Goal: Transaction & Acquisition: Purchase product/service

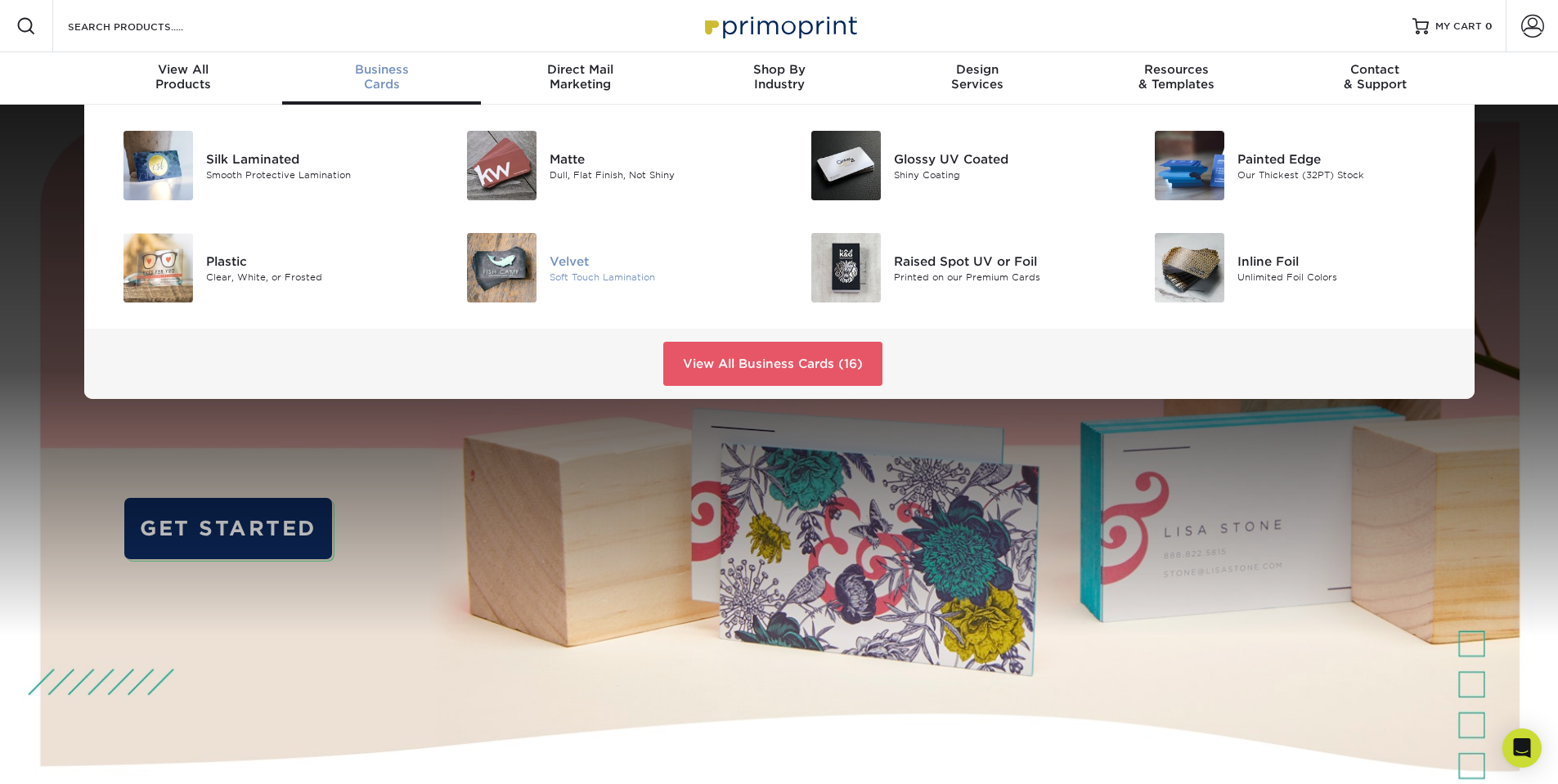
click at [534, 260] on img at bounding box center [501, 268] width 69 height 69
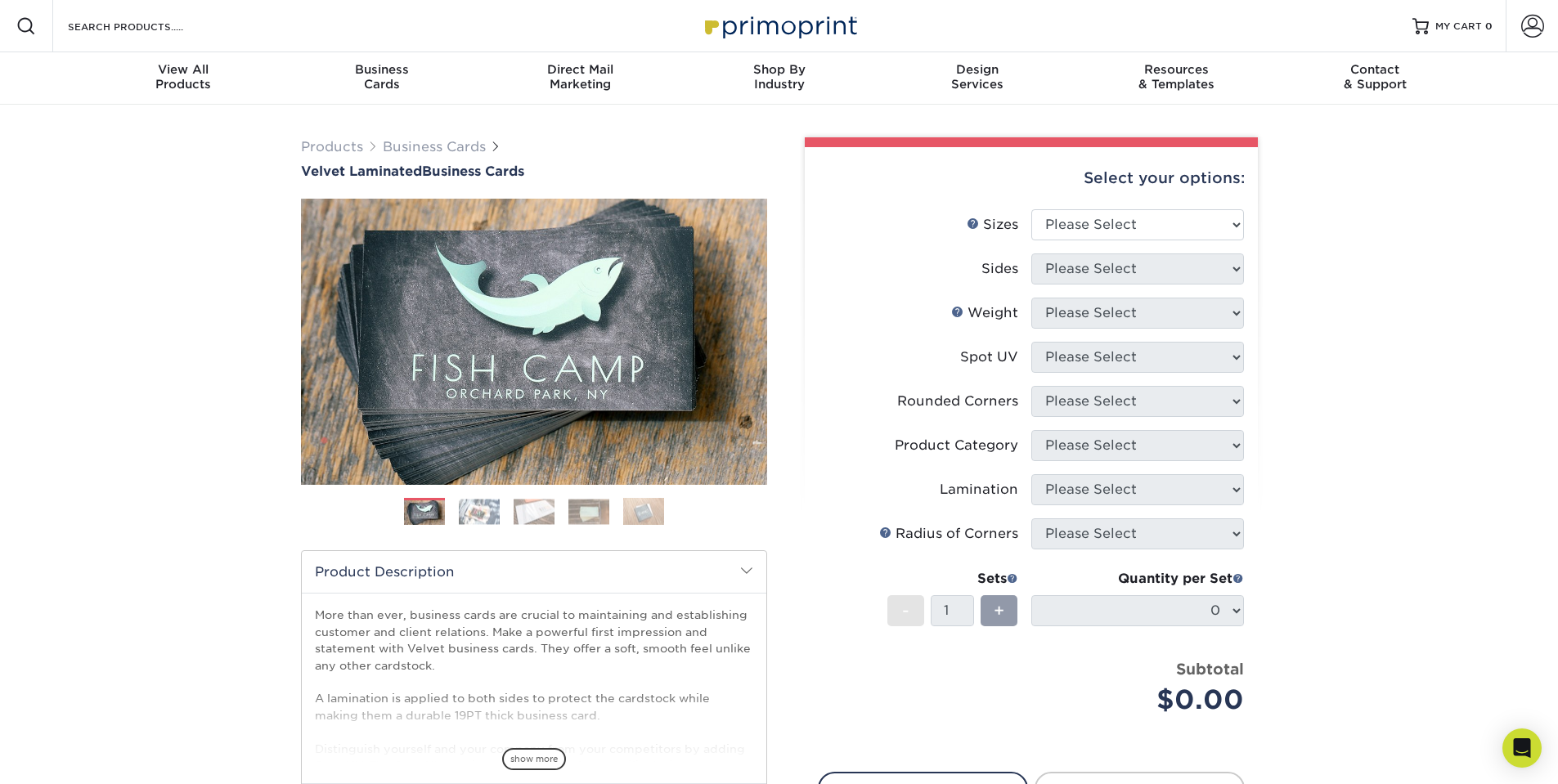
click at [1125, 242] on li "Sizes Help Sizes Please Select 1.5" x 3.5" - Mini 1.75" x 3.5" - Mini 2" x 2" -…" at bounding box center [1031, 231] width 425 height 44
click at [1123, 230] on select "Please Select 1.5" x 3.5" - Mini 1.75" x 3.5" - Mini 2" x 2" - Square 2" x 3" -…" at bounding box center [1137, 225] width 213 height 31
select select "2.00x3.50"
click at [1031, 209] on select "Please Select 1.5" x 3.5" - Mini 1.75" x 3.5" - Mini 2" x 2" - Square 2" x 3" -…" at bounding box center [1137, 225] width 213 height 31
click at [1103, 271] on select "Please Select Print Both Sides Print Front Only" at bounding box center [1137, 269] width 213 height 31
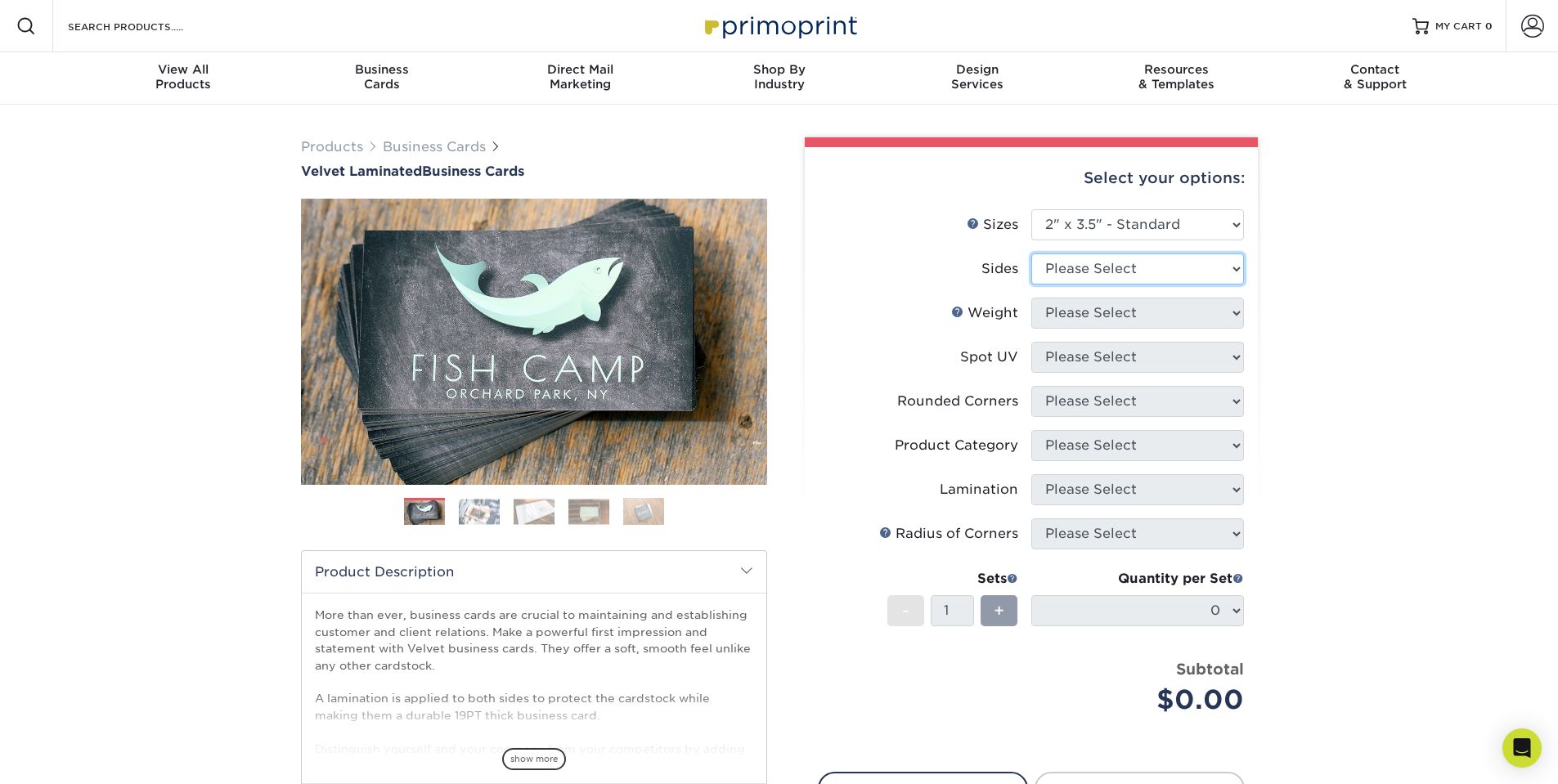
select select "13abbda7-1d64-4f25-8bb2-c179b224825d"
click at [1031, 253] on select "Please Select Print Both Sides Print Front Only" at bounding box center [1137, 269] width 213 height 31
click at [1096, 313] on select "Please Select 16PT" at bounding box center [1137, 313] width 213 height 31
select select "16PT"
click at [1031, 297] on select "Please Select 16PT" at bounding box center [1137, 313] width 213 height 31
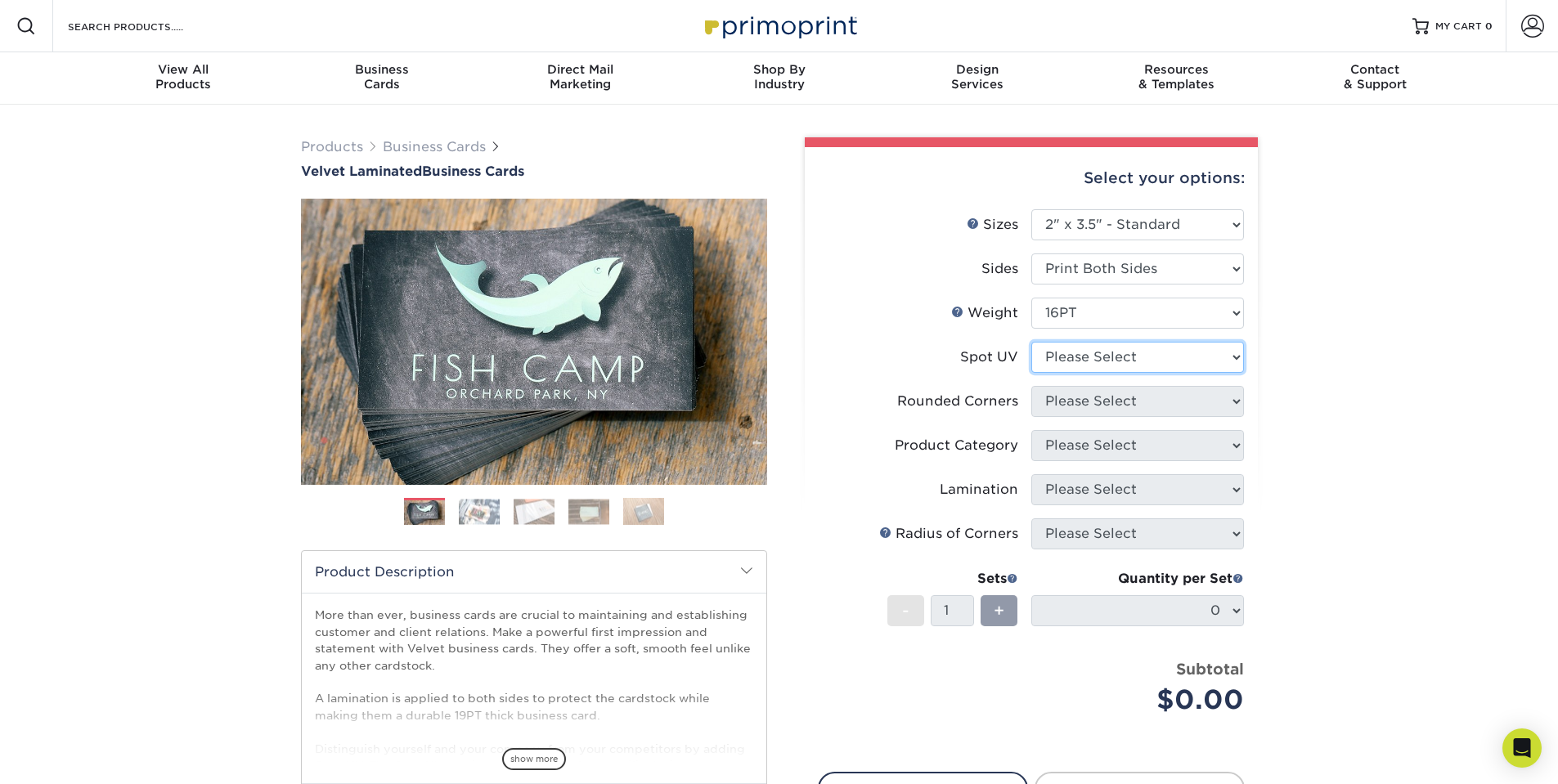
click at [1070, 364] on select "Please Select No Spot UV Front and Back (Both Sides) Front Only Back Only" at bounding box center [1137, 357] width 213 height 31
select select "0"
click at [1031, 342] on select "Please Select No Spot UV Front and Back (Both Sides) Front Only Back Only" at bounding box center [1137, 357] width 213 height 31
click at [1080, 409] on select "Please Select Yes - Round 2 Corners Yes - Round 4 Corners No" at bounding box center [1137, 402] width 213 height 31
select select "0"
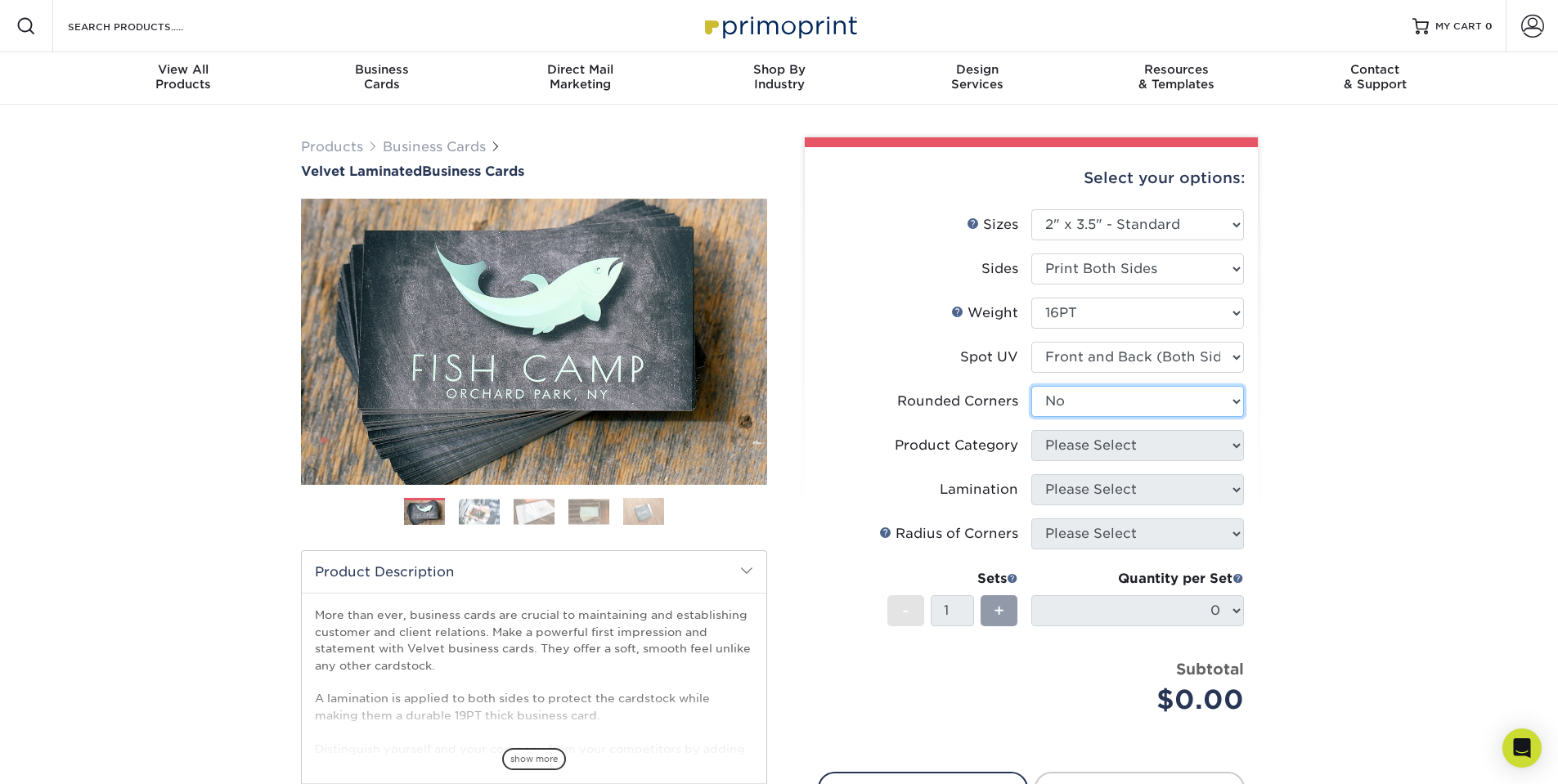
click at [1031, 386] on select "Please Select Yes - Round 2 Corners Yes - Round 4 Corners No" at bounding box center [1137, 402] width 213 height 31
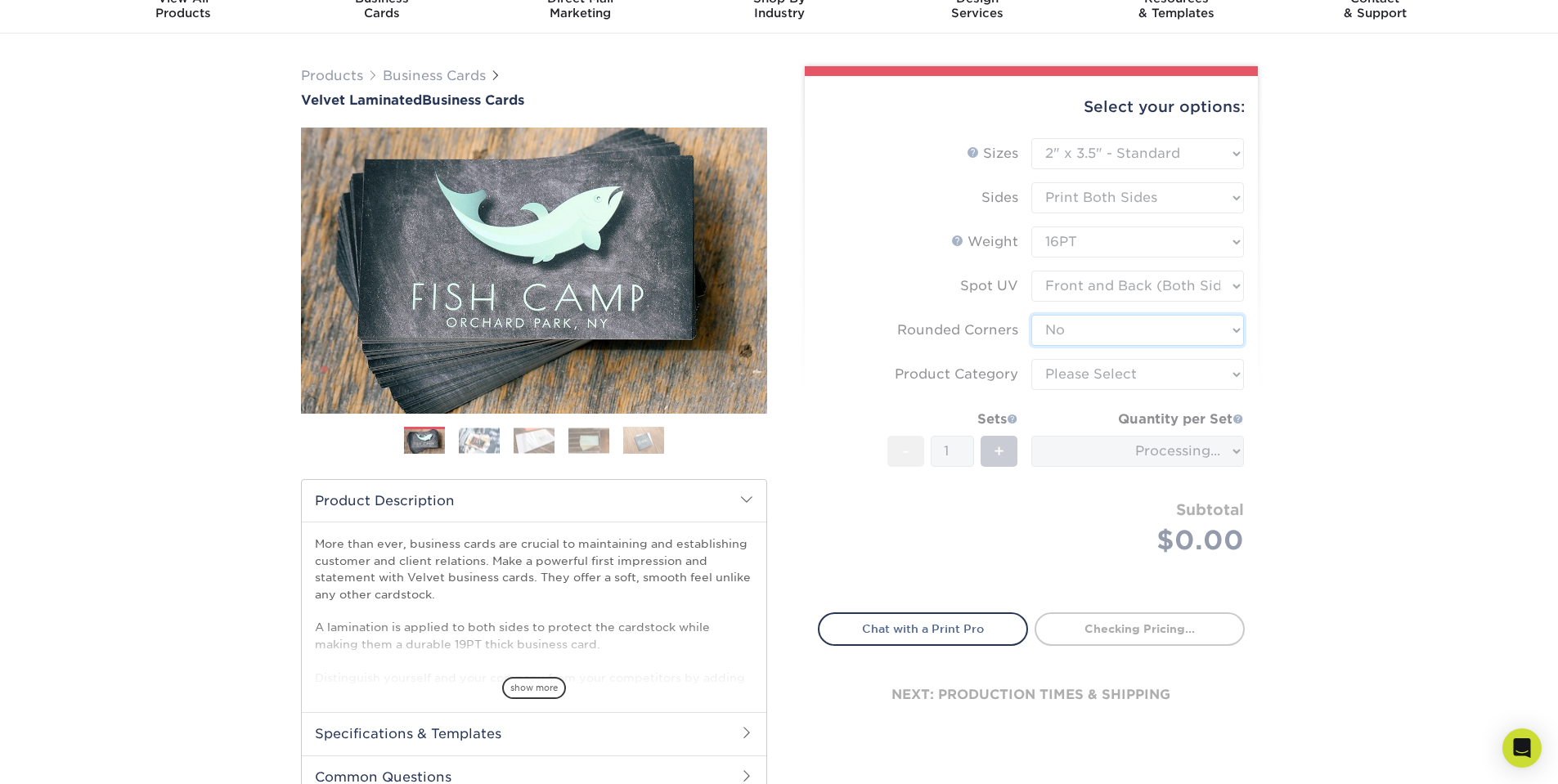
scroll to position [82, 0]
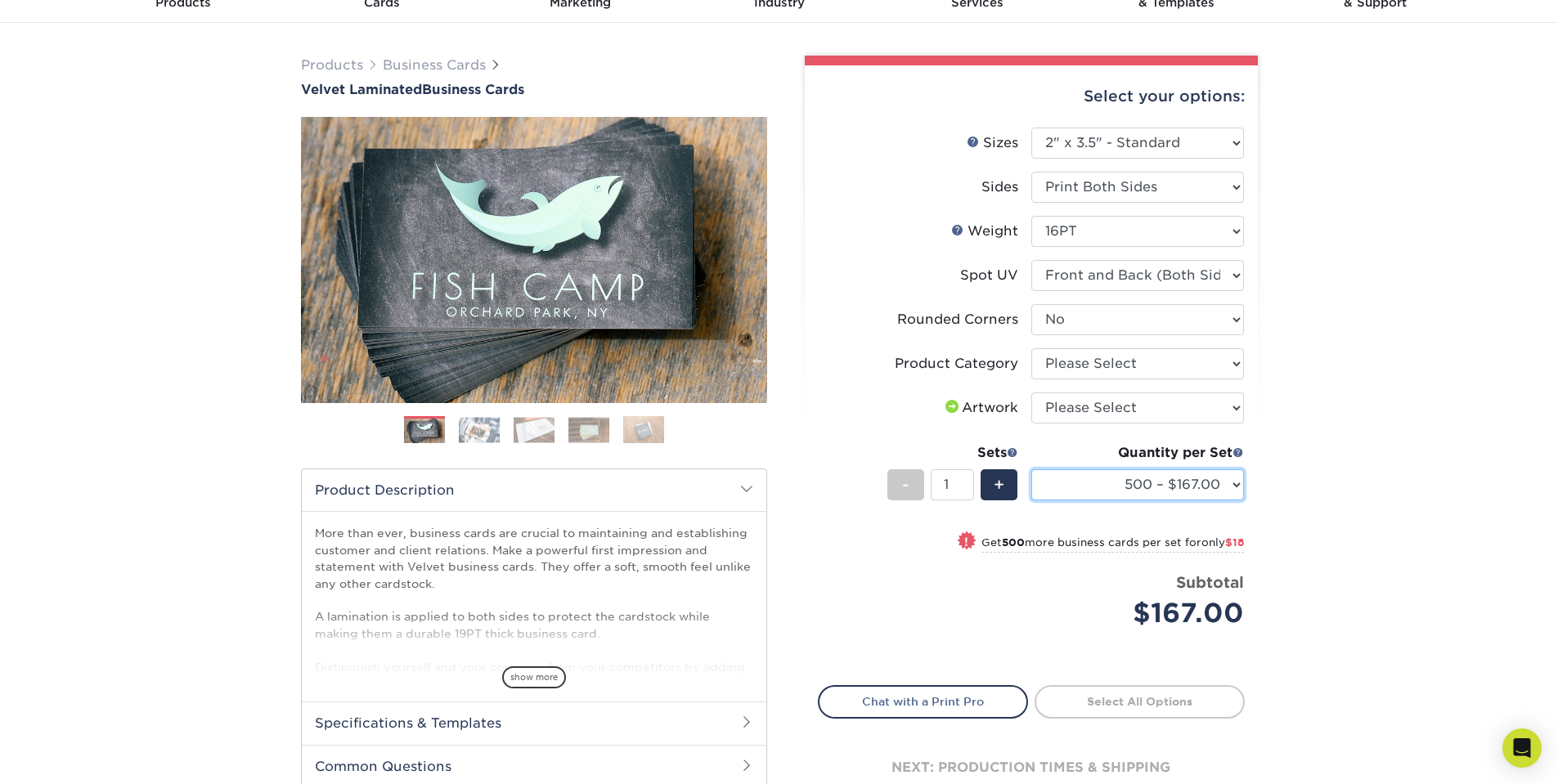
click at [1234, 486] on select "500 – $167.00 1000 – $185.00 2500 – $439.00 5000 – $733.00 10000 – $1307.00" at bounding box center [1137, 485] width 213 height 31
select select "1000 – $185.00"
click at [1031, 469] on select "500 – $167.00 1000 – $185.00 2500 – $439.00 5000 – $733.00 10000 – $1307.00" at bounding box center [1137, 485] width 213 height 31
click at [1332, 503] on div "Products Business Cards Velvet Laminated Business Cards Previous Next" at bounding box center [779, 459] width 1558 height 873
click at [1123, 322] on select "Please Select Yes - Round 2 Corners Yes - Round 4 Corners No" at bounding box center [1137, 320] width 213 height 31
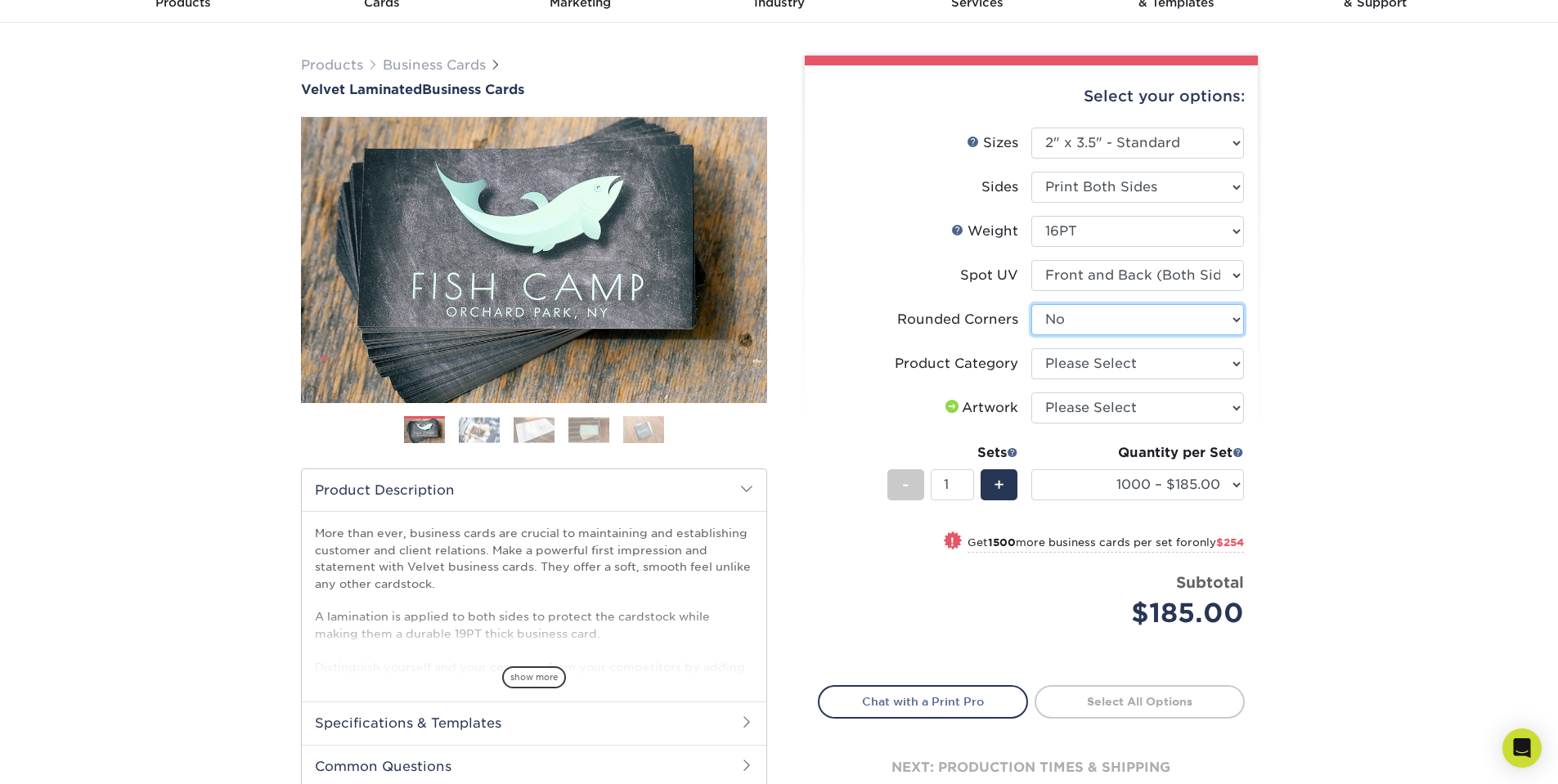
click at [1123, 322] on select "Please Select Yes - Round 2 Corners Yes - Round 4 Corners No" at bounding box center [1137, 320] width 213 height 31
click at [1105, 363] on select "Please Select Business Cards" at bounding box center [1137, 364] width 213 height 31
click at [1031, 349] on select "Please Select Business Cards" at bounding box center [1137, 364] width 213 height 31
click at [1091, 371] on select "Please Select Business Cards" at bounding box center [1137, 364] width 213 height 31
select select "3b5148f1-0588-4f88-a218-97bcfdce65c1"
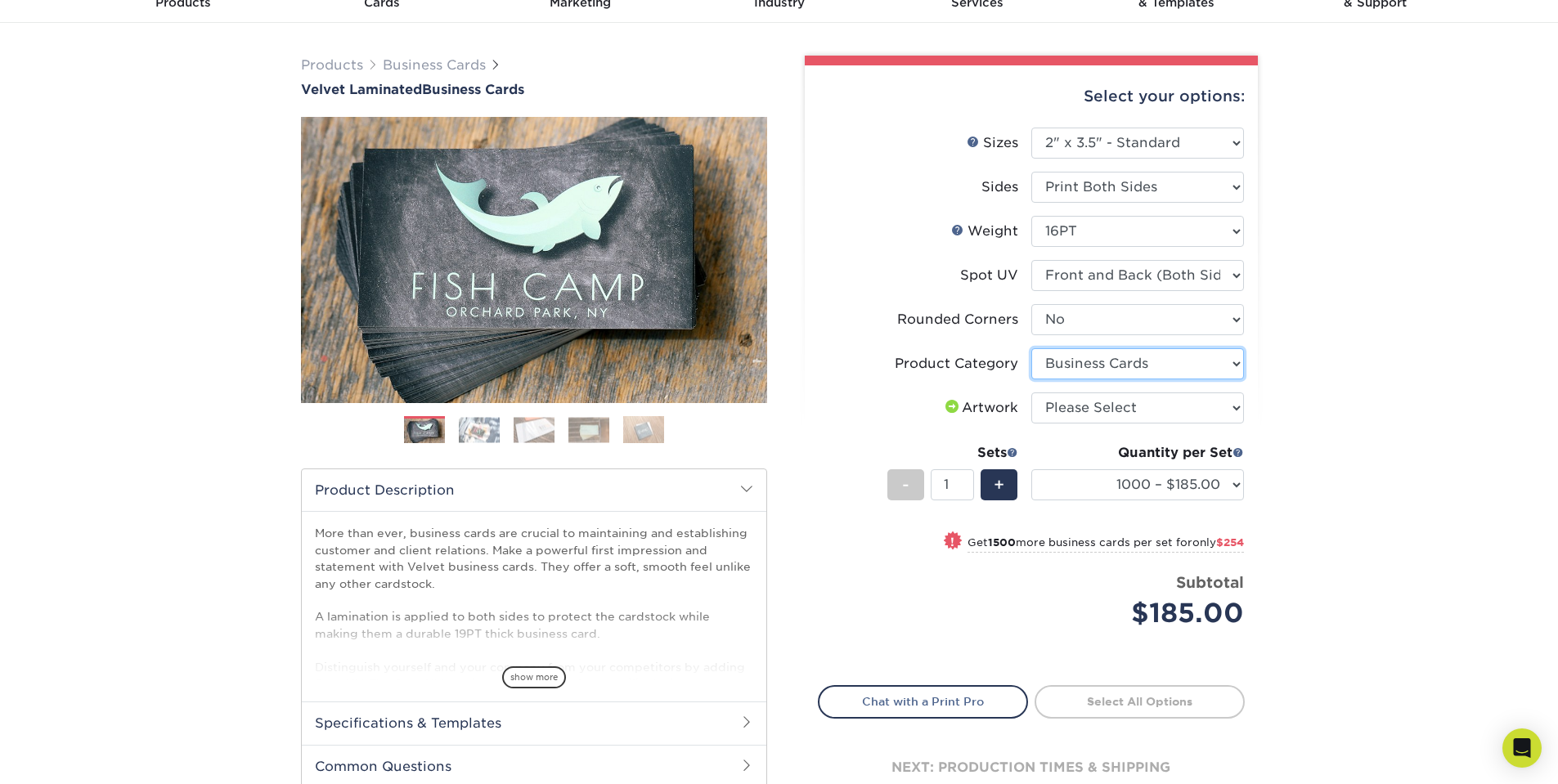
click at [1031, 349] on select "Please Select Business Cards" at bounding box center [1137, 364] width 213 height 31
click at [1084, 408] on select "Please Select I will upload files I need a design - $100" at bounding box center [1137, 408] width 213 height 31
select select "upload"
click at [1031, 393] on select "Please Select I will upload files I need a design - $100" at bounding box center [1137, 408] width 213 height 31
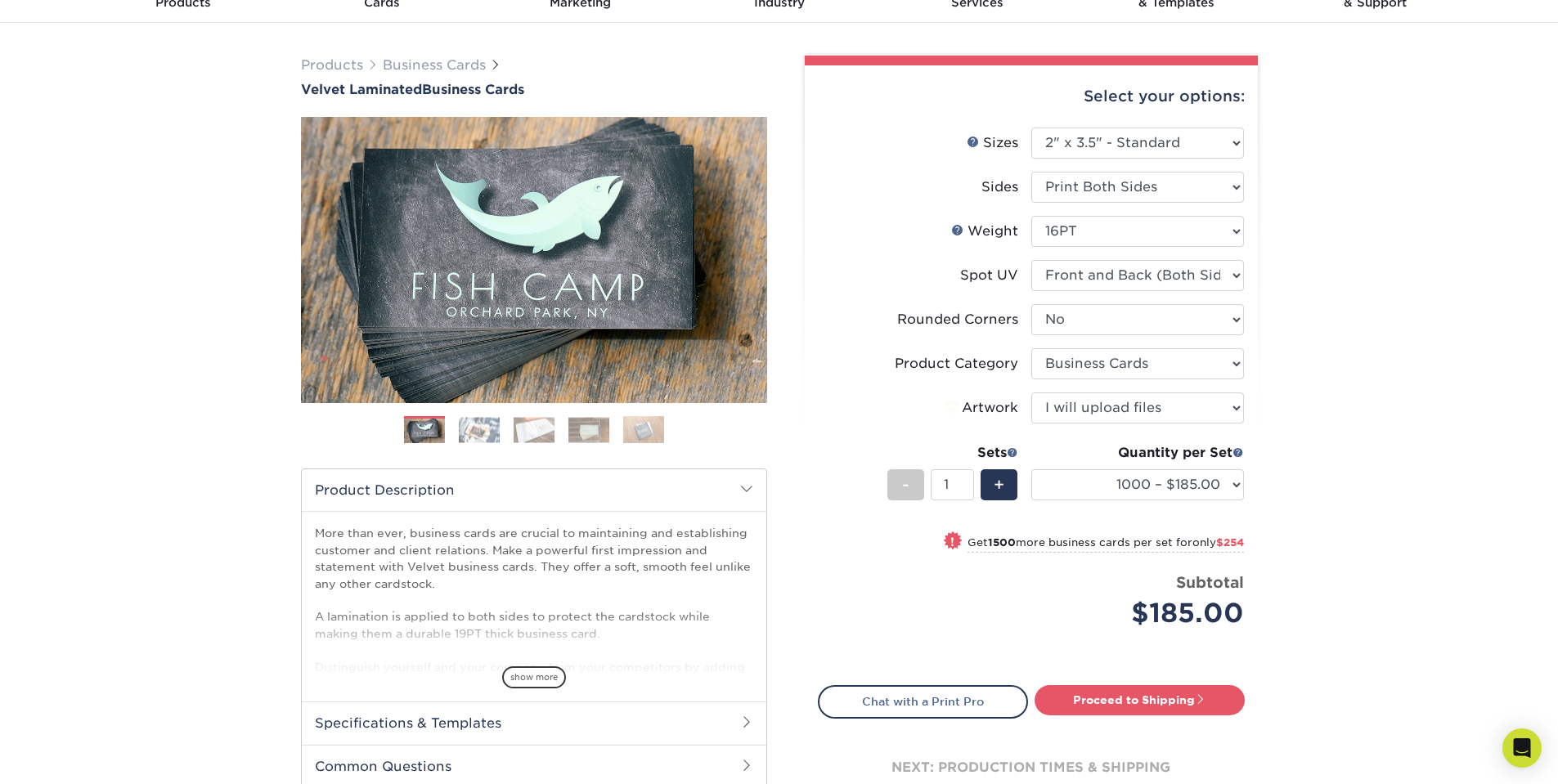
click at [1319, 434] on div "Products Business Cards Velvet Laminated Business Cards Previous Next" at bounding box center [779, 459] width 1558 height 873
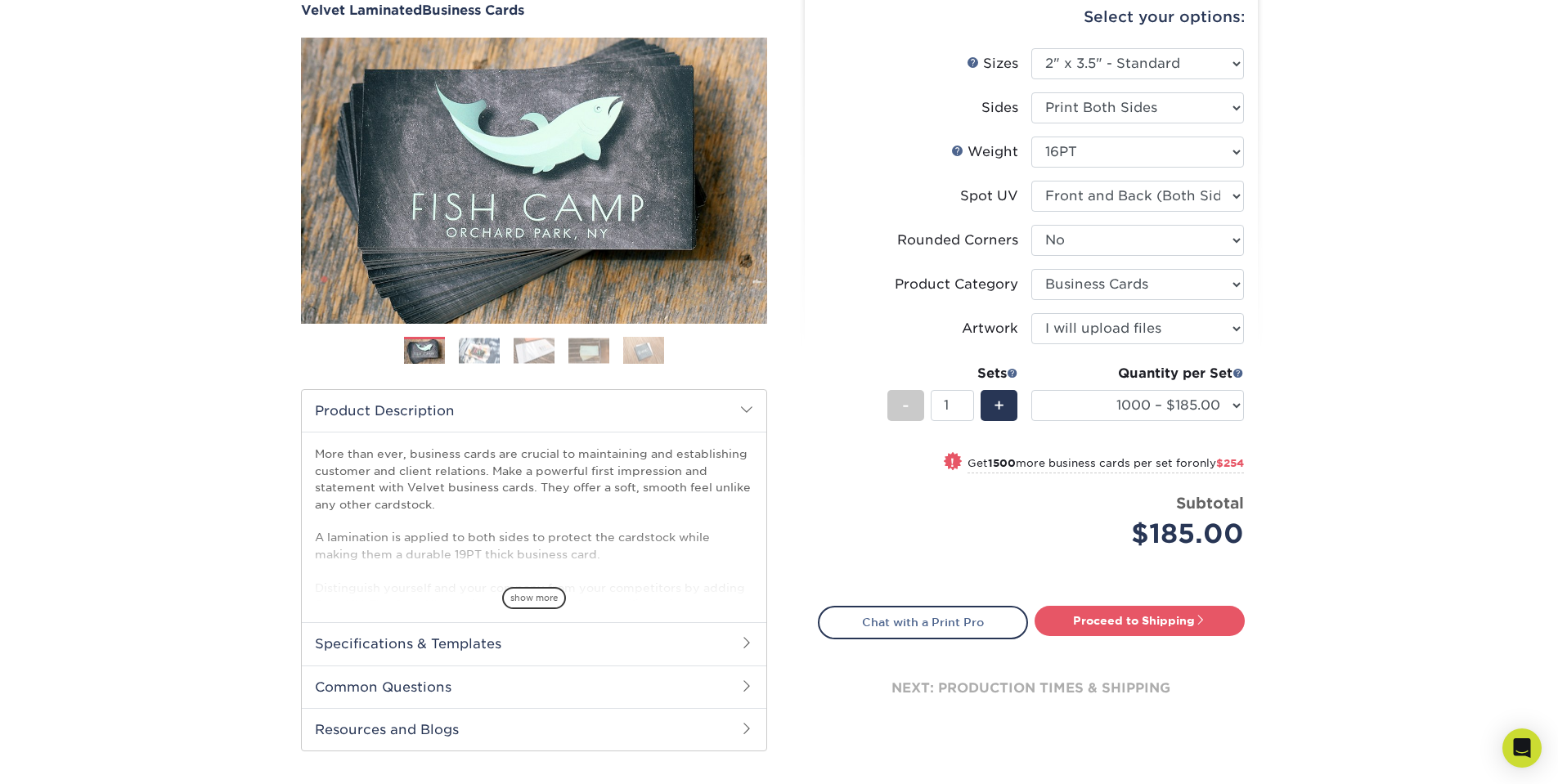
scroll to position [164, 0]
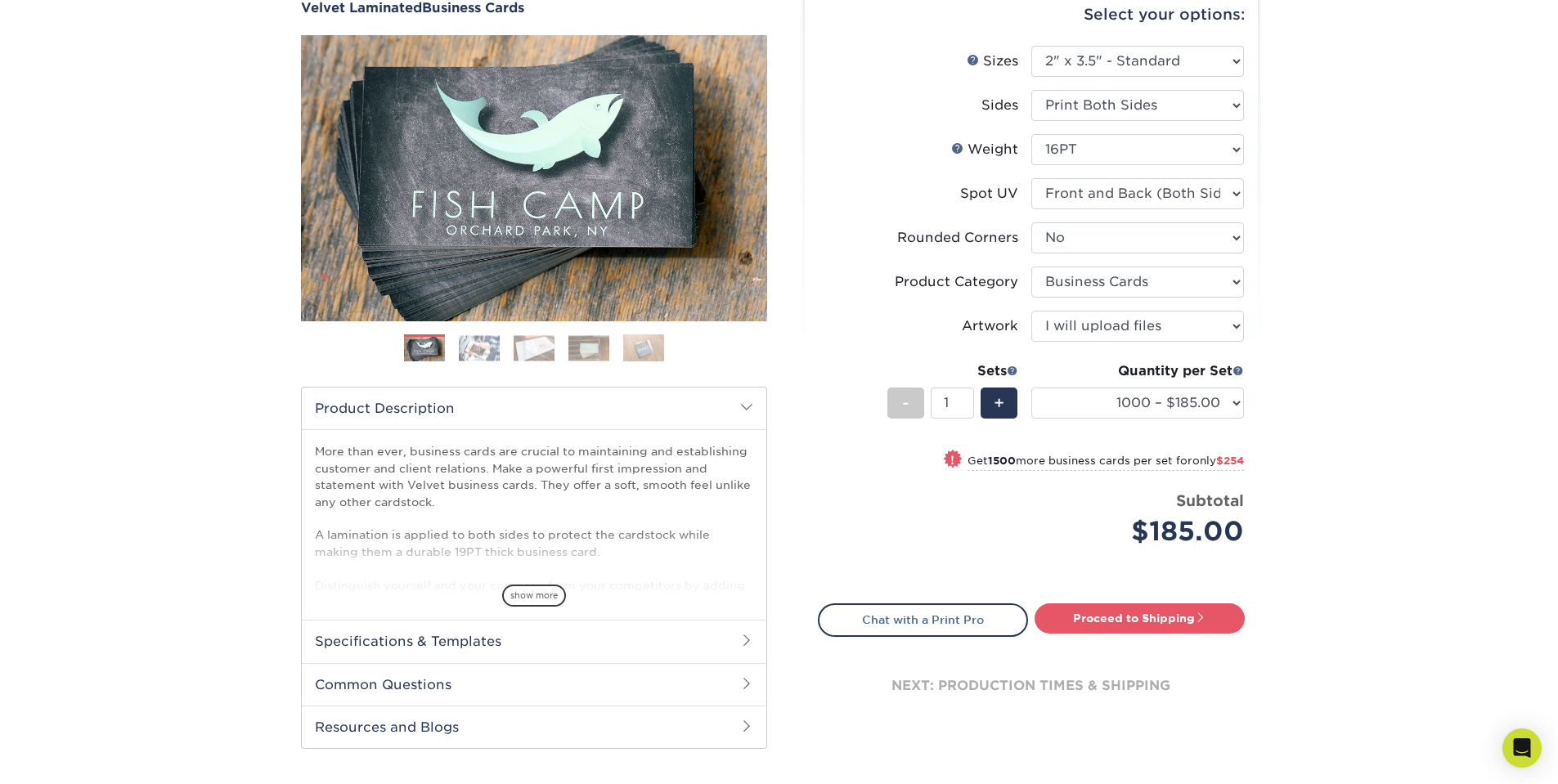
click at [486, 352] on img at bounding box center [479, 348] width 41 height 25
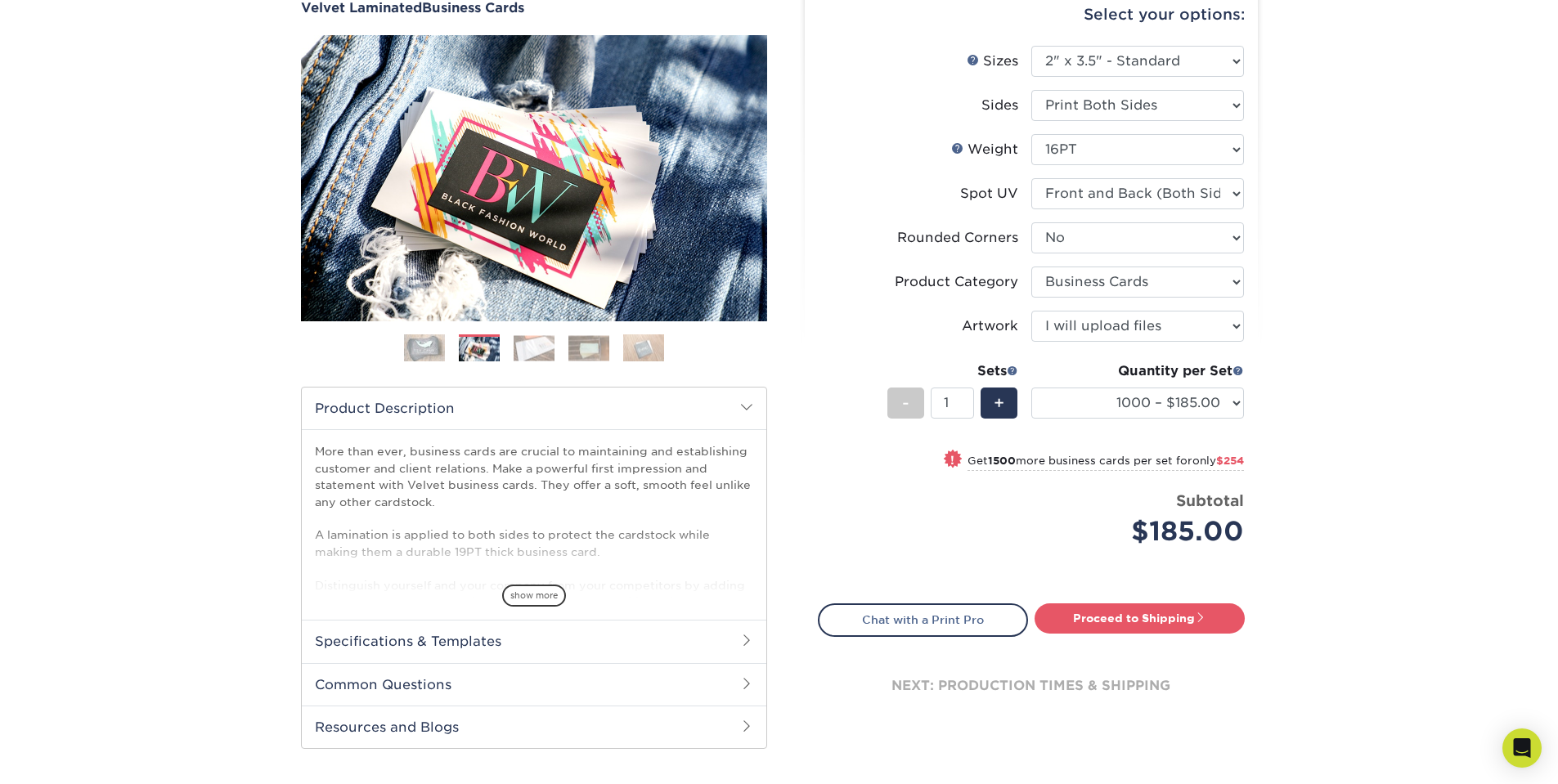
click at [530, 352] on img at bounding box center [534, 348] width 41 height 25
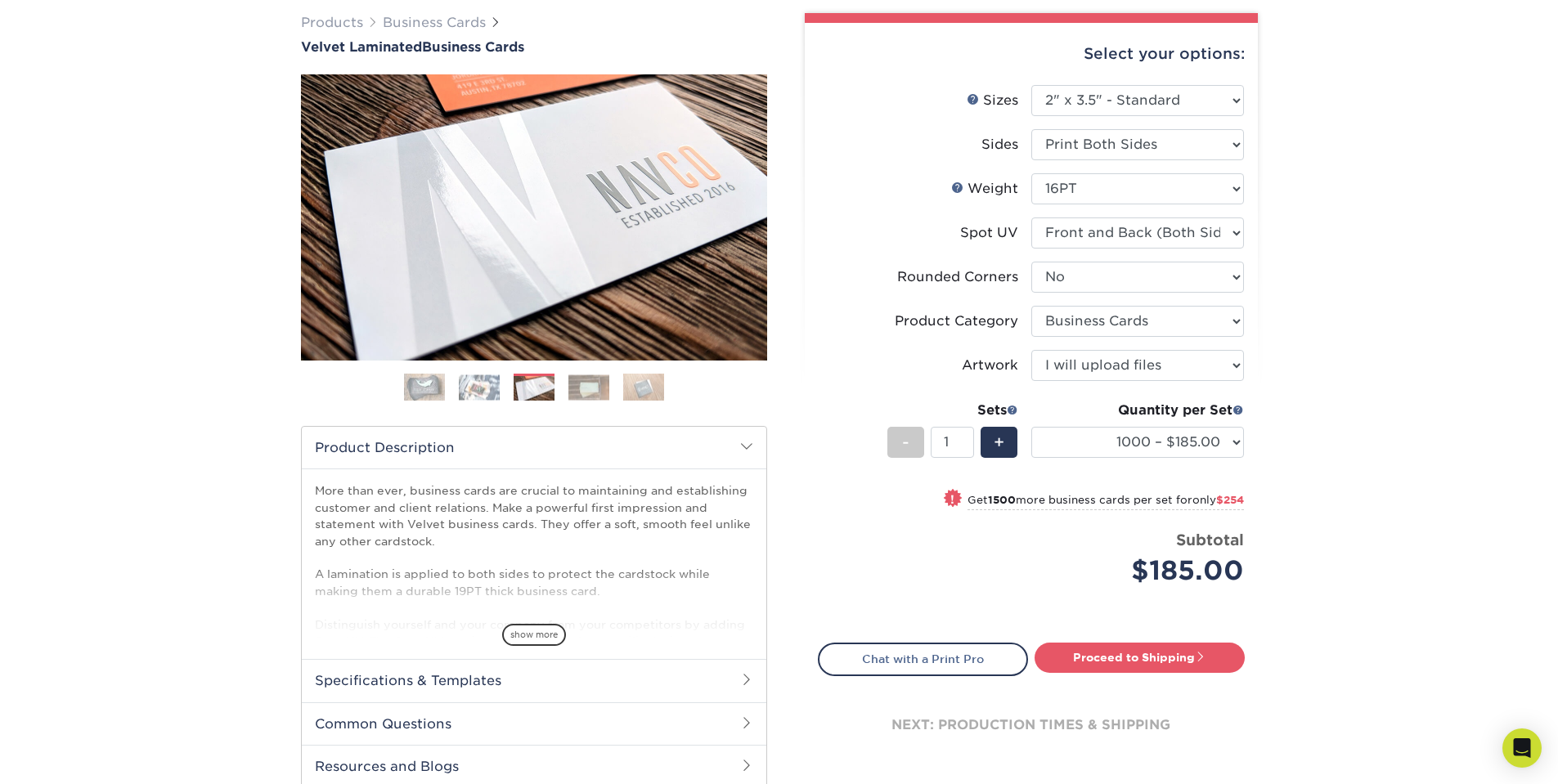
scroll to position [0, 0]
